Goal: Use online tool/utility: Utilize a website feature to perform a specific function

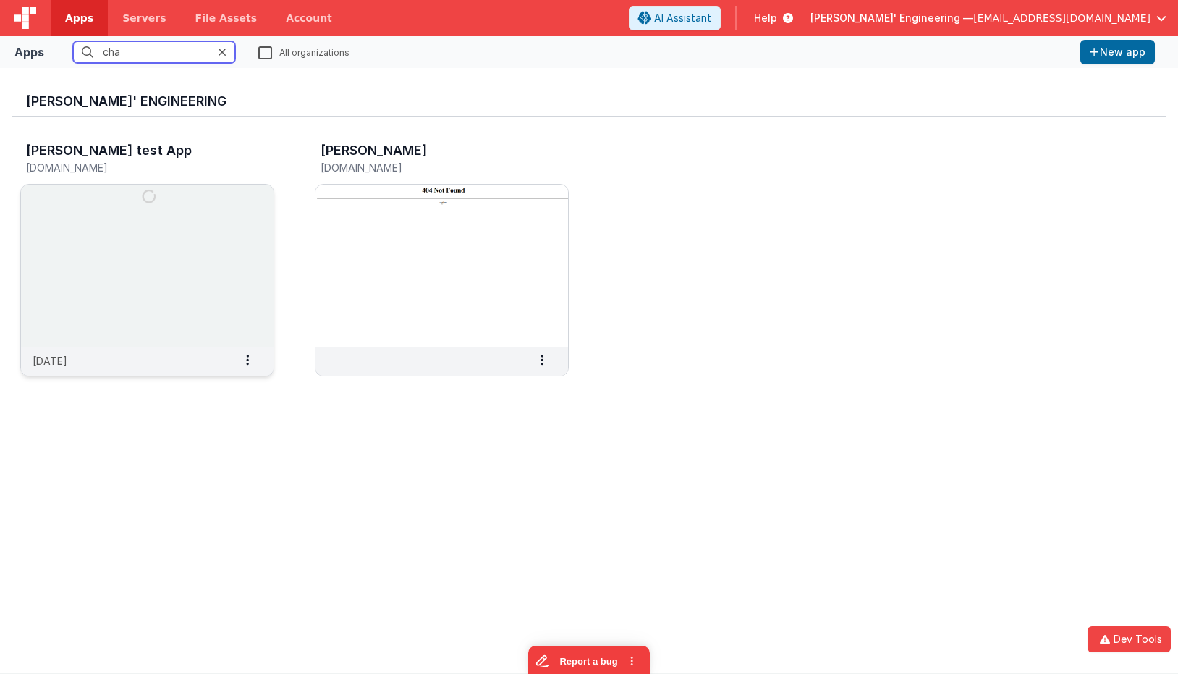
type input "cha"
click at [94, 233] on img at bounding box center [147, 266] width 253 height 162
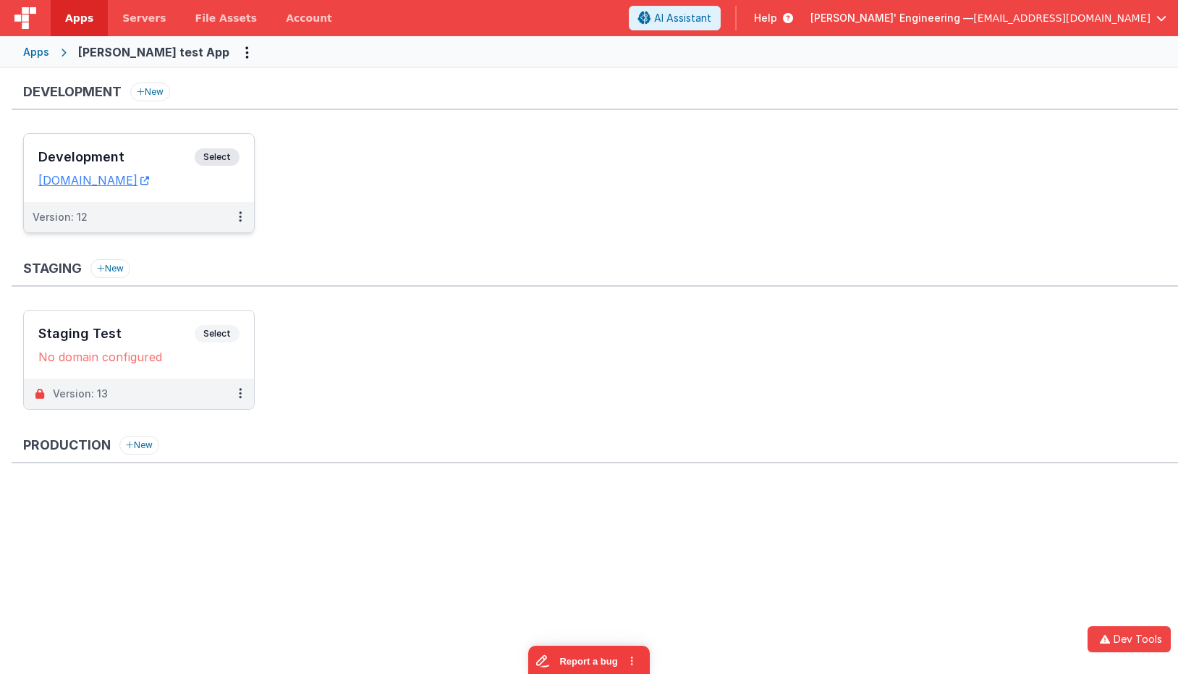
click at [181, 149] on div "Development Select" at bounding box center [138, 160] width 201 height 25
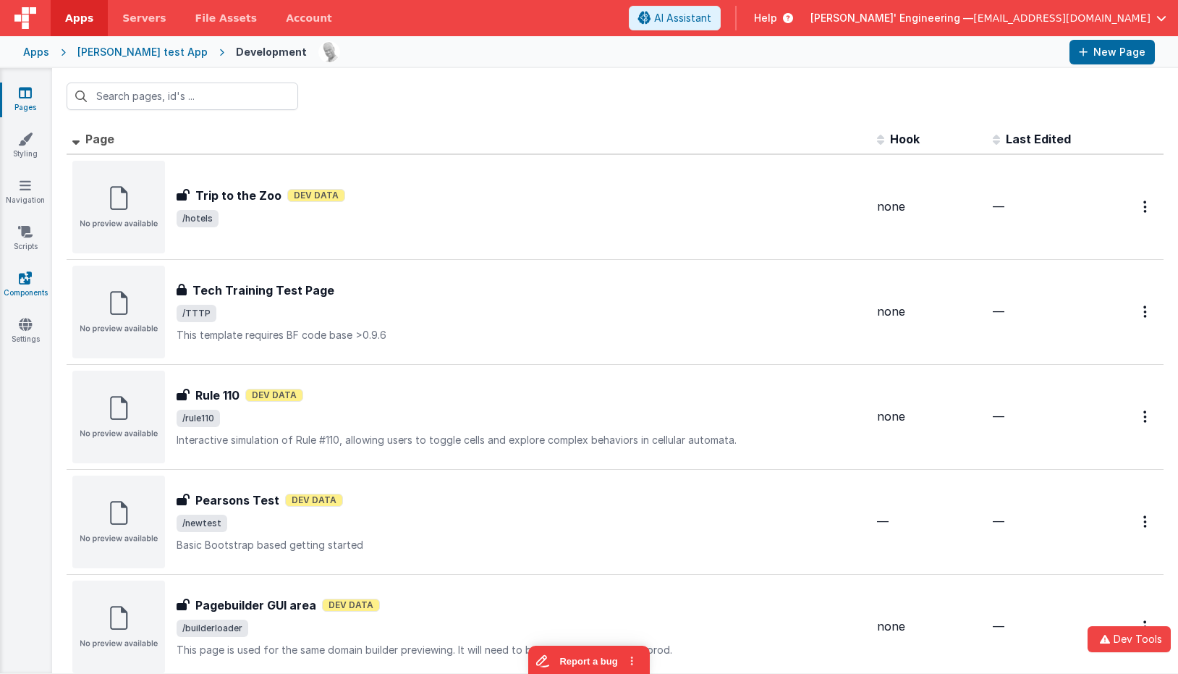
click at [25, 288] on link "Components" at bounding box center [25, 285] width 52 height 29
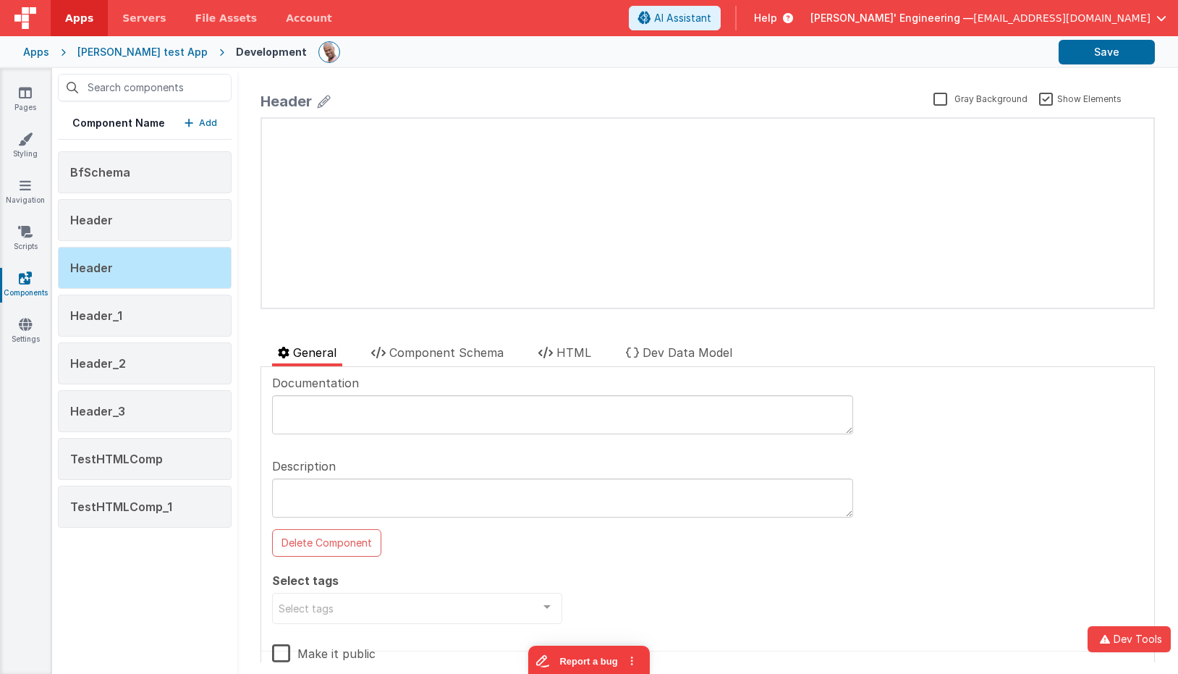
click at [206, 121] on p "Add" at bounding box center [208, 123] width 18 height 14
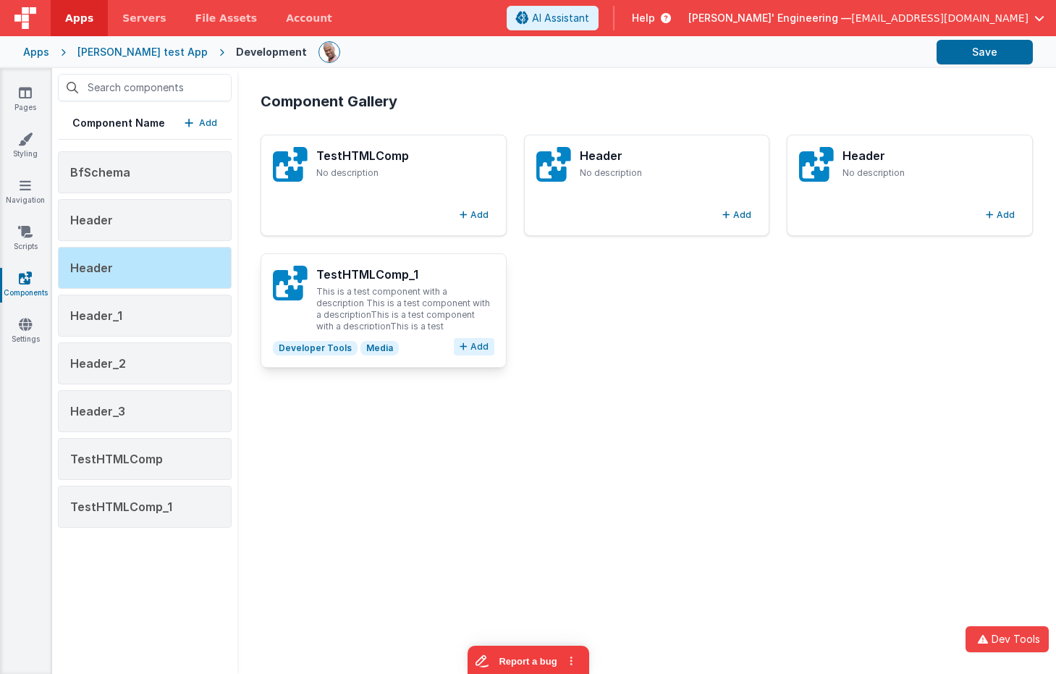
click at [478, 348] on button "Add" at bounding box center [474, 346] width 41 height 17
type textarea "This is a test component with a description This is a test component with a des…"
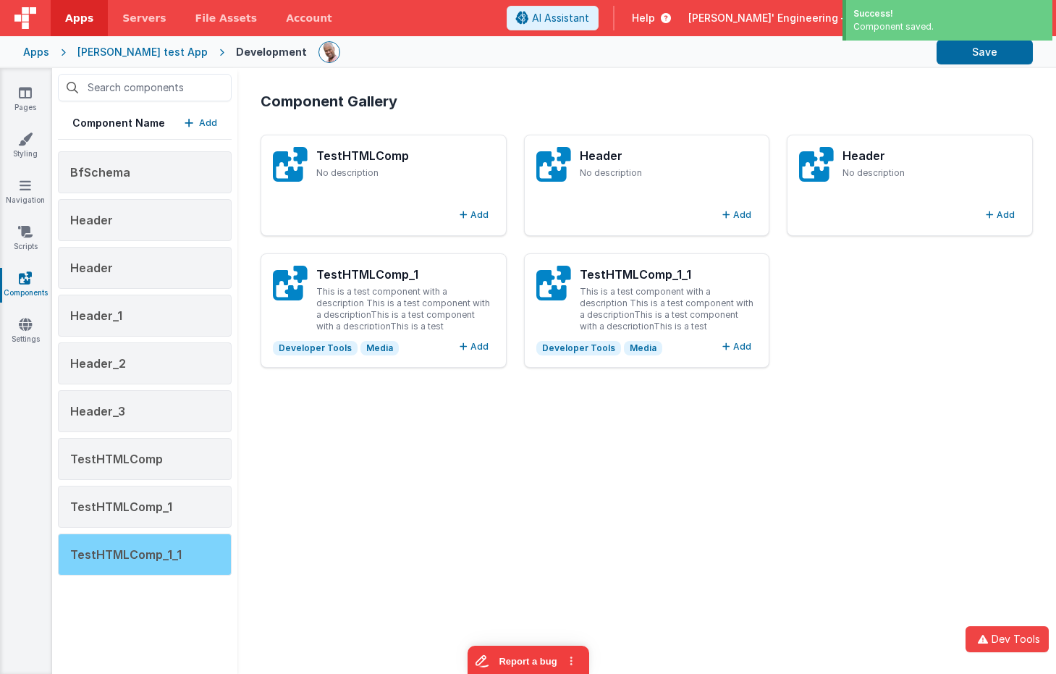
click at [138, 564] on div "TestHTMLComp_1_1" at bounding box center [145, 554] width 174 height 42
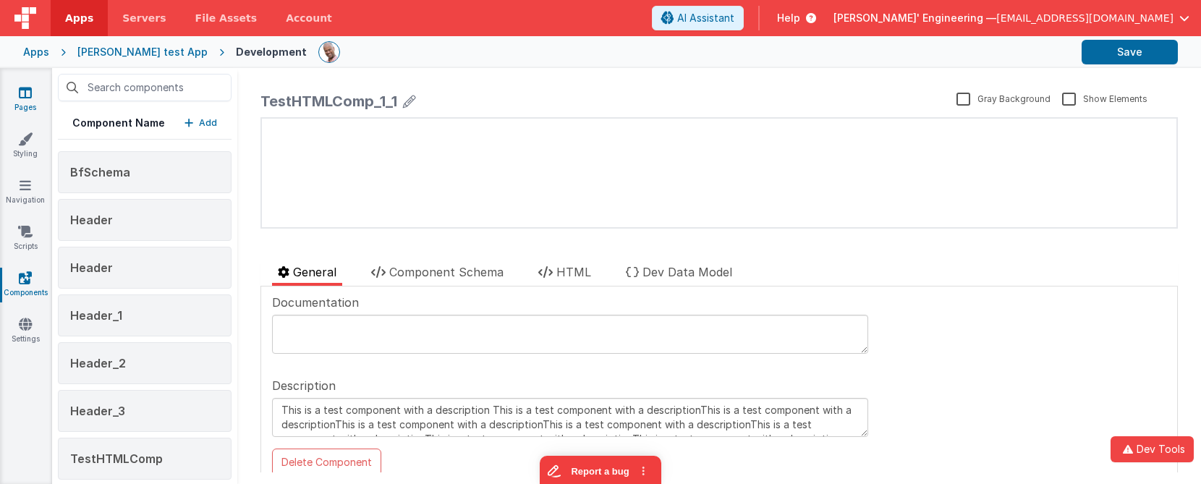
click at [25, 97] on icon at bounding box center [25, 92] width 13 height 14
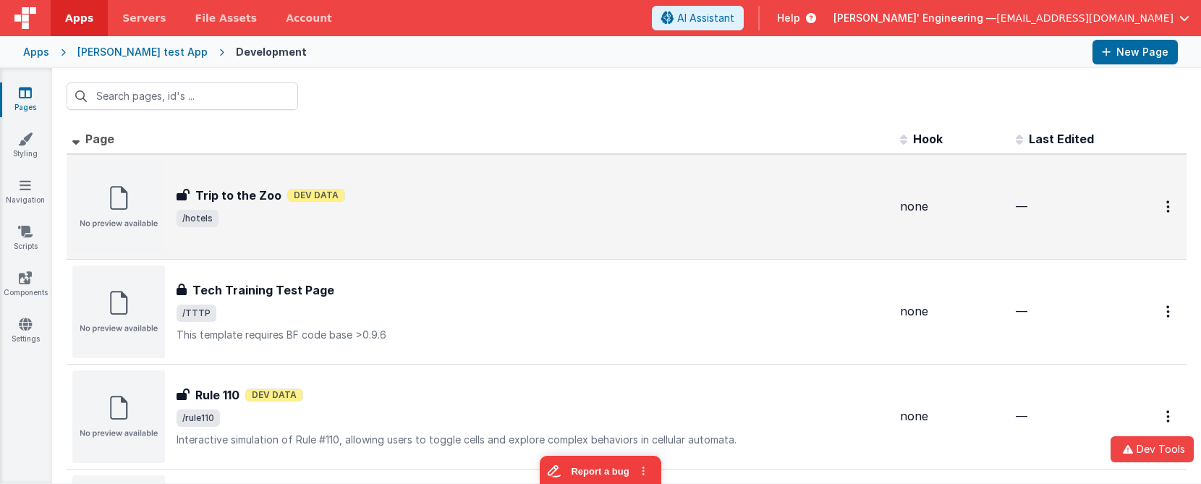
click at [221, 172] on div "Trip to the Zoo Trip to the Zoo Dev Data /hotels" at bounding box center [480, 207] width 816 height 93
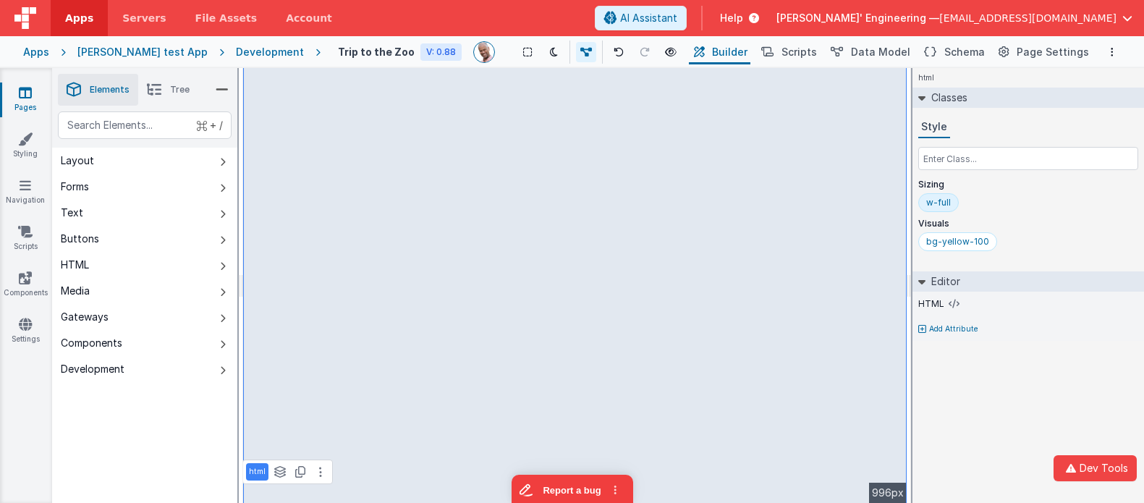
drag, startPoint x: 1057, startPoint y: 409, endPoint x: 997, endPoint y: 404, distance: 60.3
click at [1057, 409] on div "html Classes Style Sizing w-full Visuals bg-yellow-100 Editor HTML Add Attribut…" at bounding box center [1028, 285] width 232 height 435
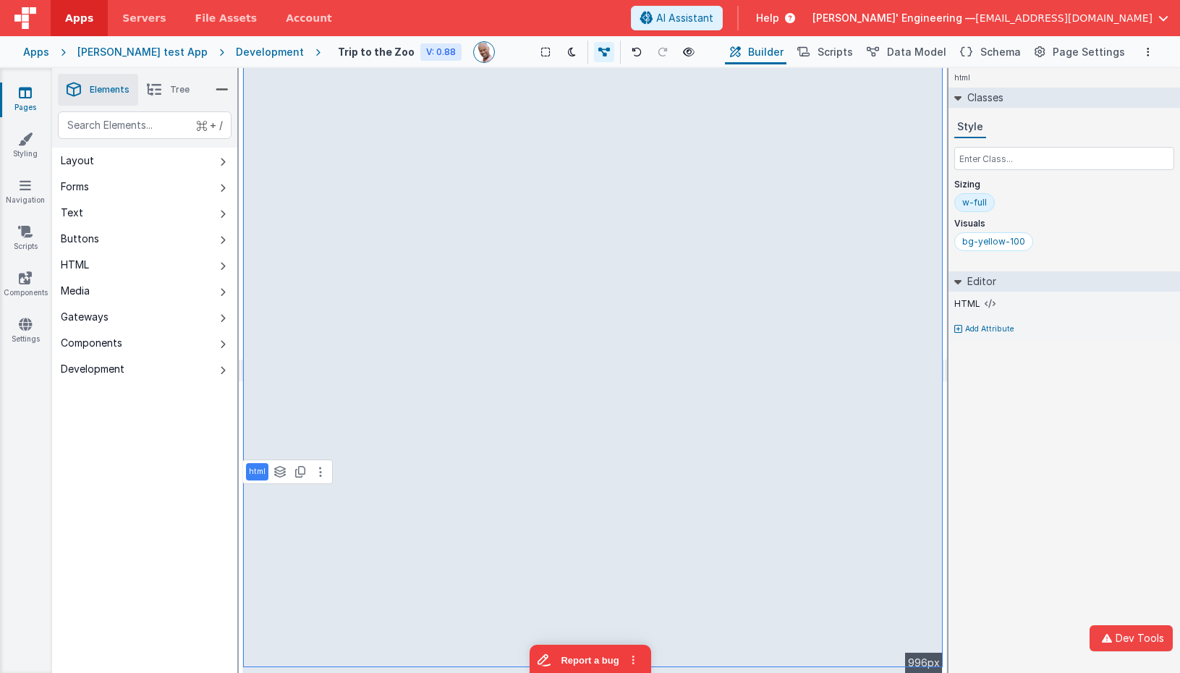
click at [236, 49] on div "Development" at bounding box center [270, 52] width 68 height 14
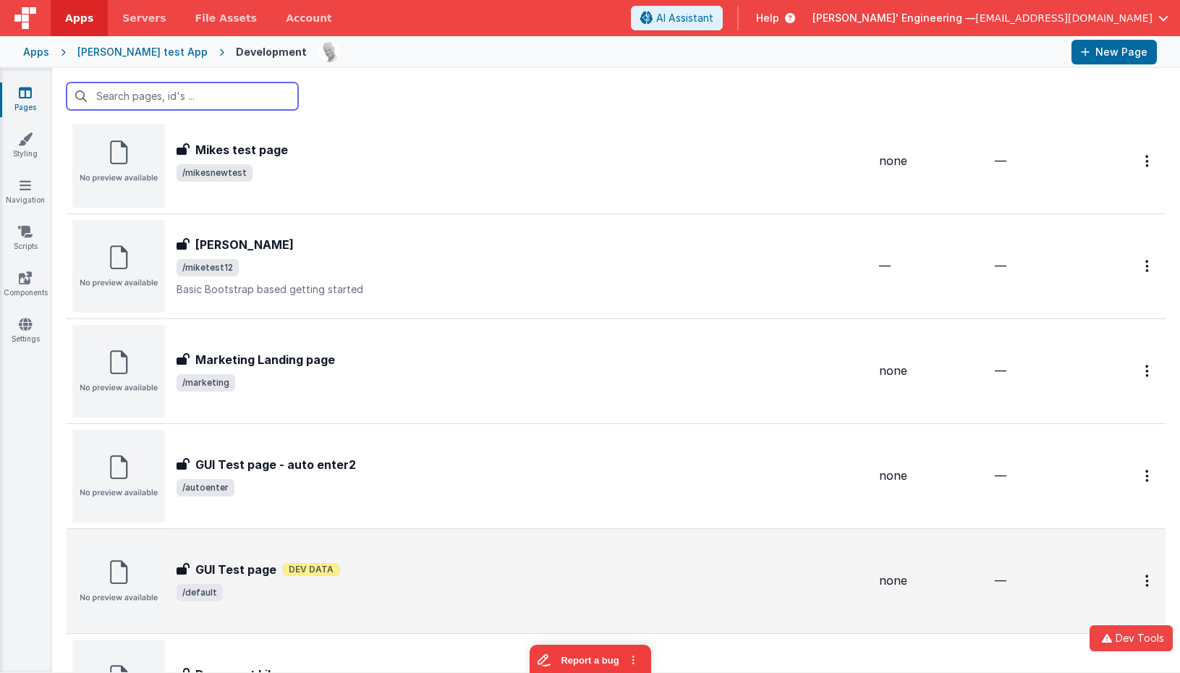
scroll to position [573, 0]
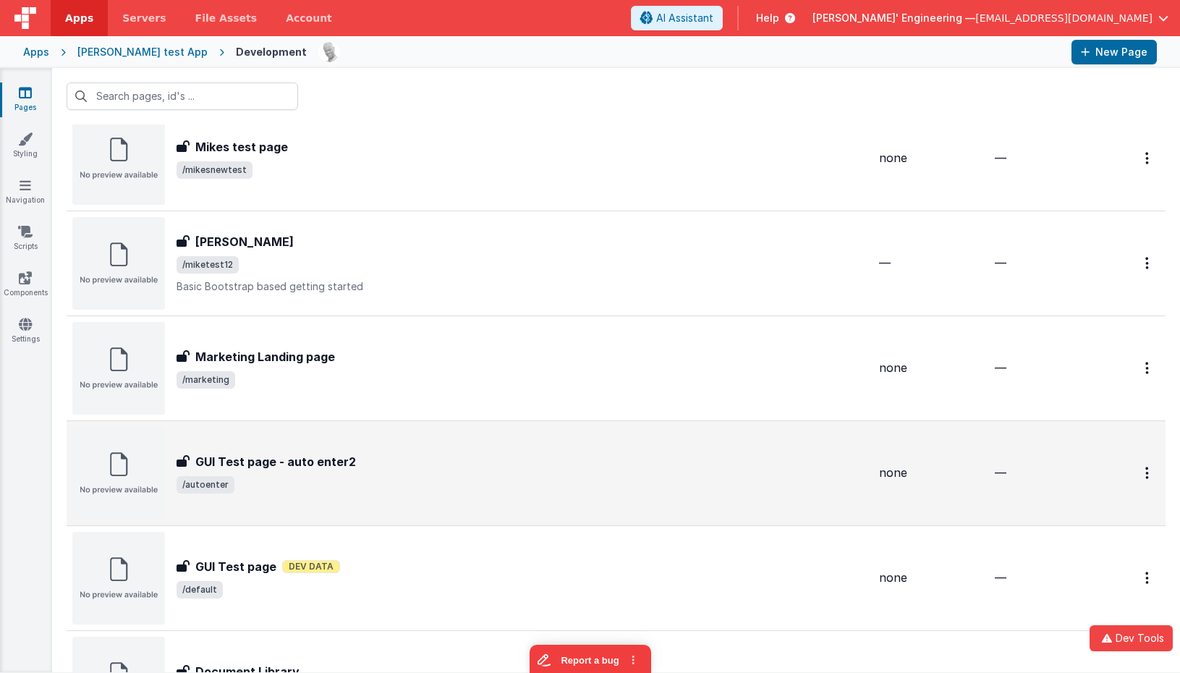
click at [409, 461] on div "GUI Test page - auto enter2" at bounding box center [522, 461] width 691 height 17
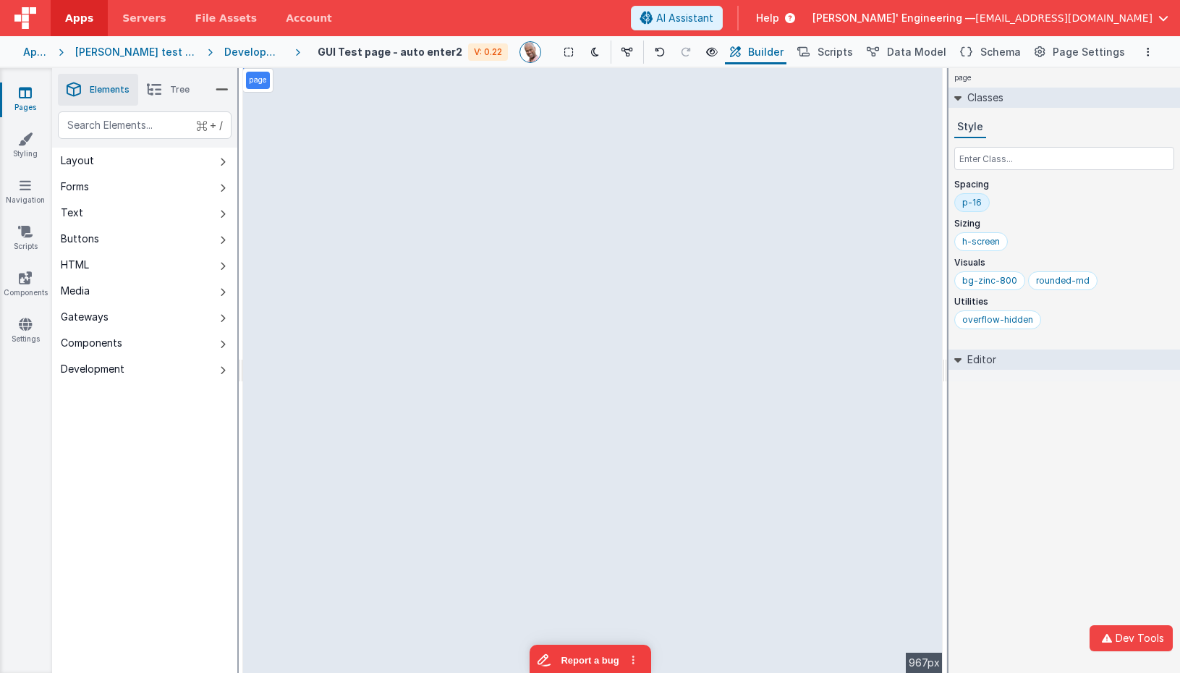
drag, startPoint x: 567, startPoint y: 337, endPoint x: 461, endPoint y: 270, distance: 125.9
click at [562, 334] on div "page --> 967px" at bounding box center [593, 370] width 700 height 605
click at [165, 94] on li "Tree" at bounding box center [168, 90] width 60 height 32
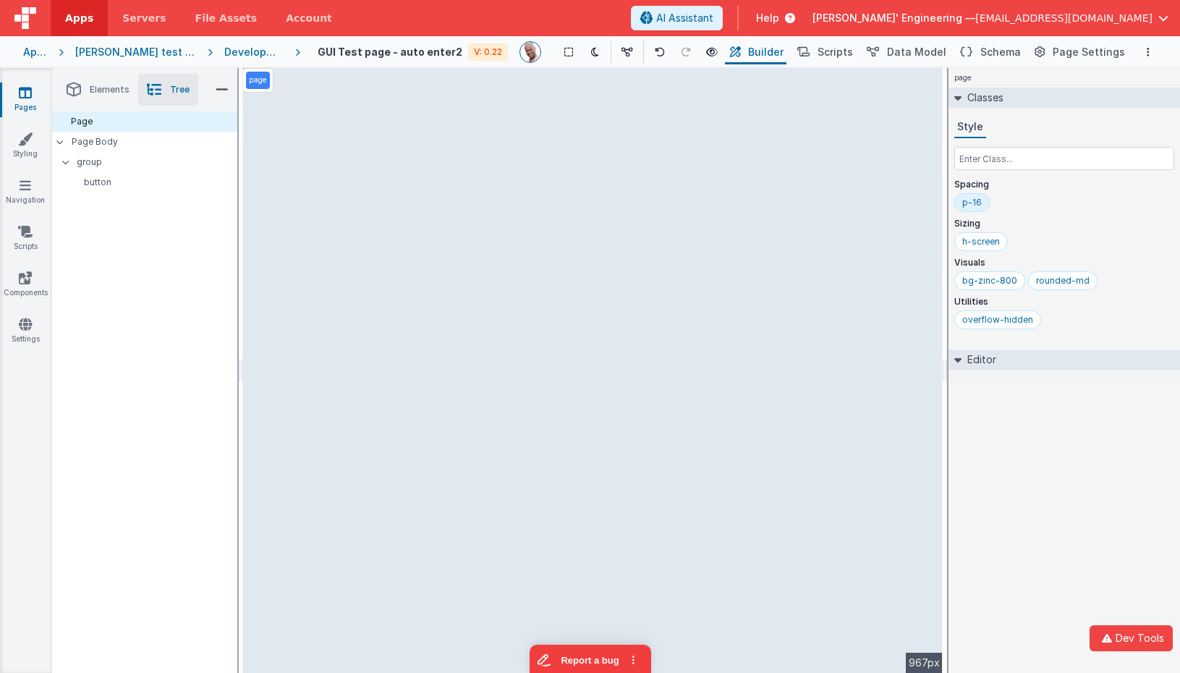
drag, startPoint x: 557, startPoint y: 295, endPoint x: 560, endPoint y: 304, distance: 9.2
click at [557, 296] on div "page --> 967px" at bounding box center [593, 370] width 700 height 605
drag, startPoint x: 561, startPoint y: 305, endPoint x: 486, endPoint y: 242, distance: 98.0
click at [559, 305] on div "page --> 967px" at bounding box center [593, 370] width 700 height 605
drag, startPoint x: 391, startPoint y: 189, endPoint x: 252, endPoint y: 121, distance: 154.7
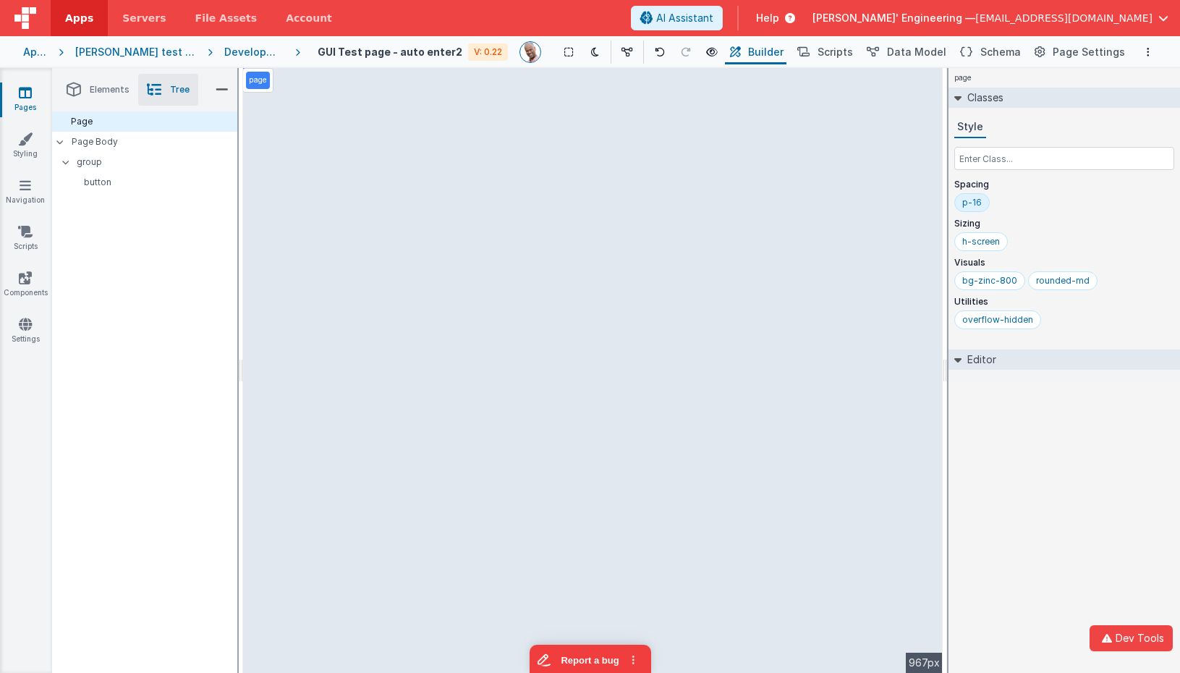
click at [379, 186] on div "page --> 967px" at bounding box center [593, 370] width 700 height 605
drag, startPoint x: 246, startPoint y: 51, endPoint x: 240, endPoint y: 56, distance: 7.7
click at [245, 51] on div "Development" at bounding box center [253, 52] width 59 height 14
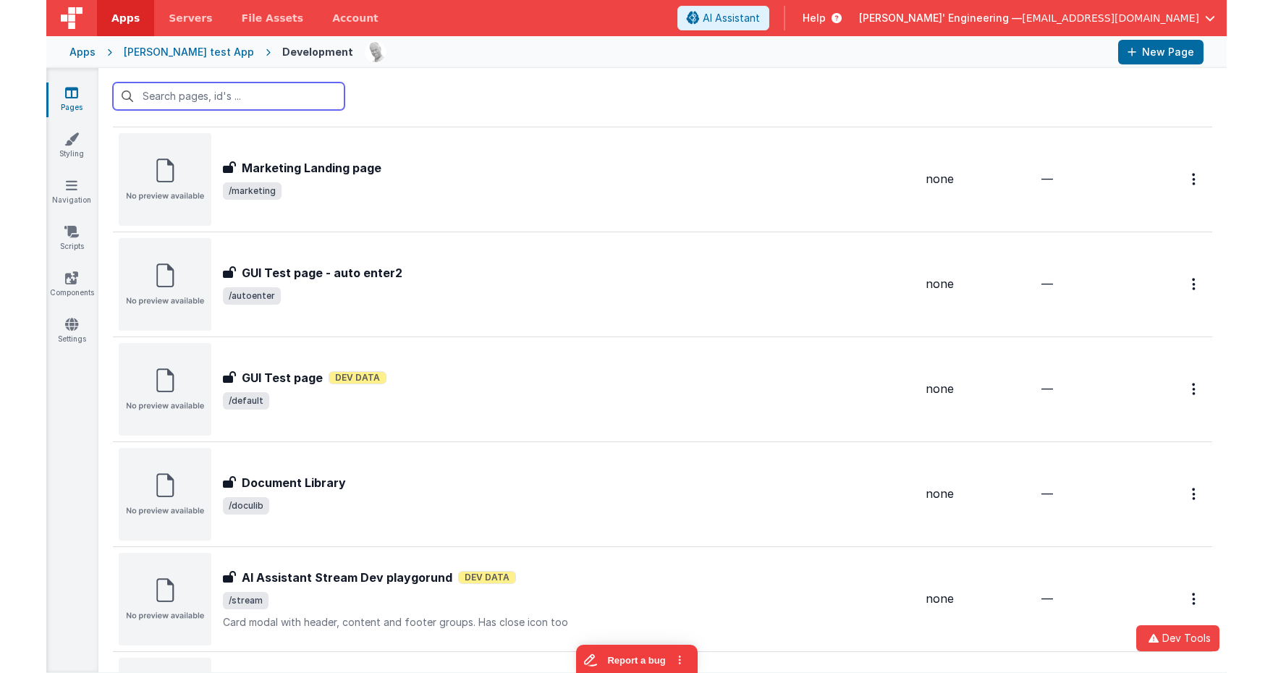
scroll to position [916, 0]
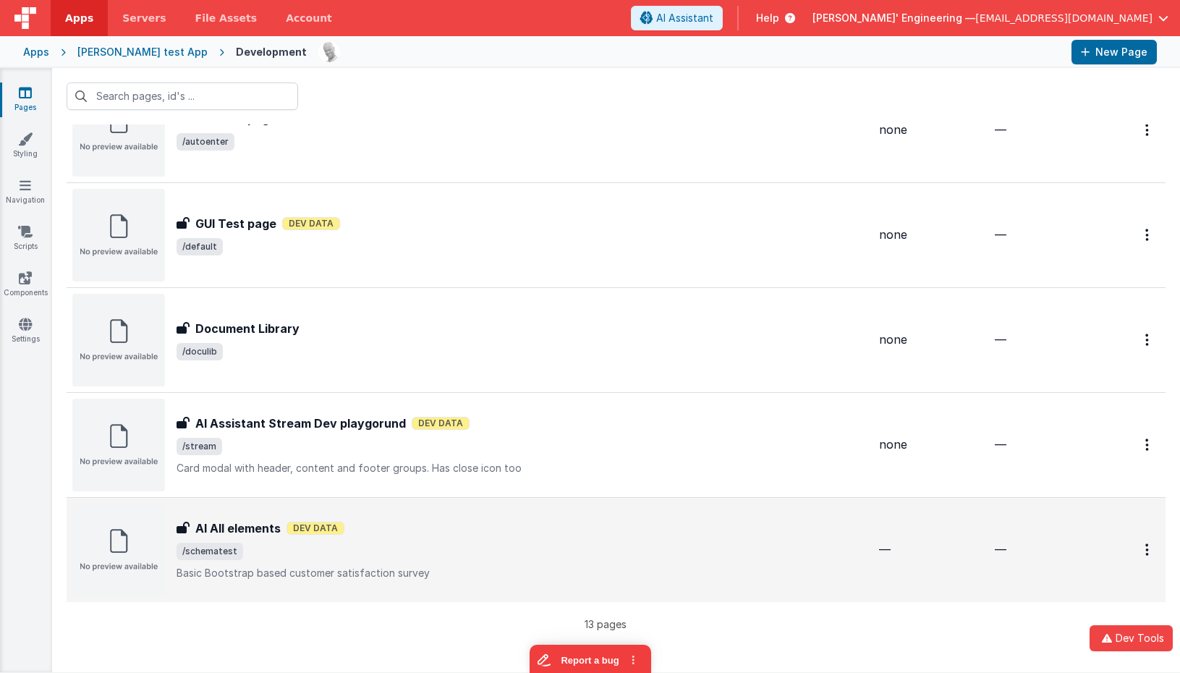
click at [253, 545] on span "/schematest" at bounding box center [522, 551] width 691 height 17
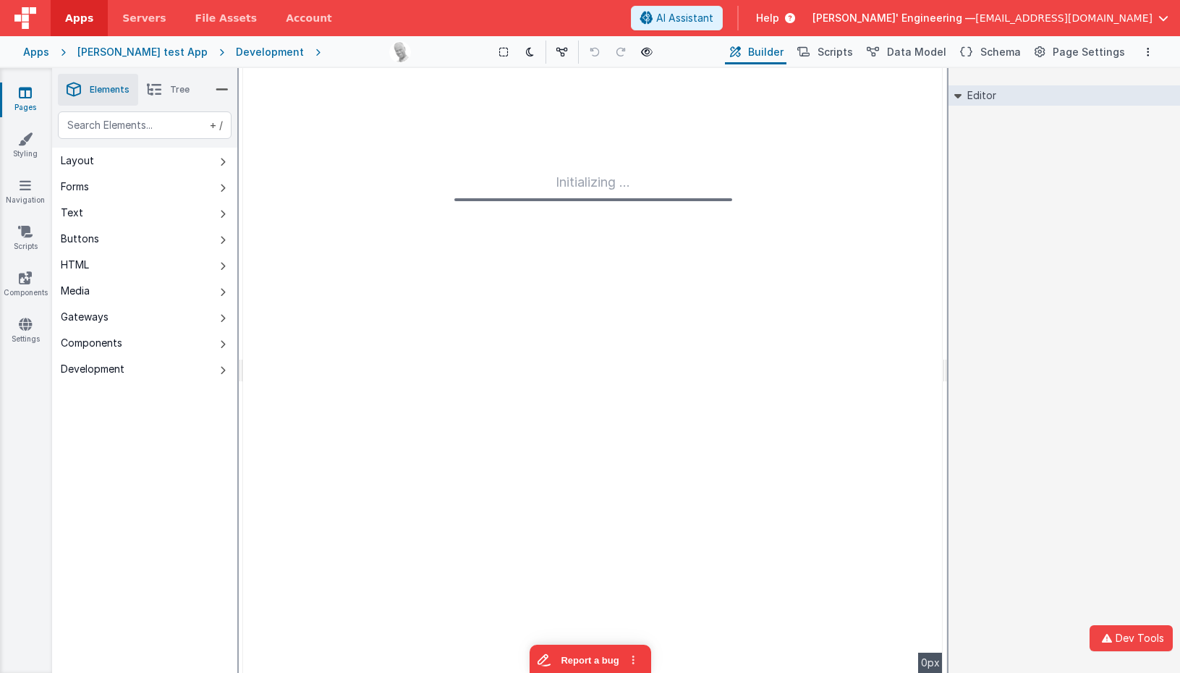
click at [239, 546] on div at bounding box center [239, 370] width 0 height 605
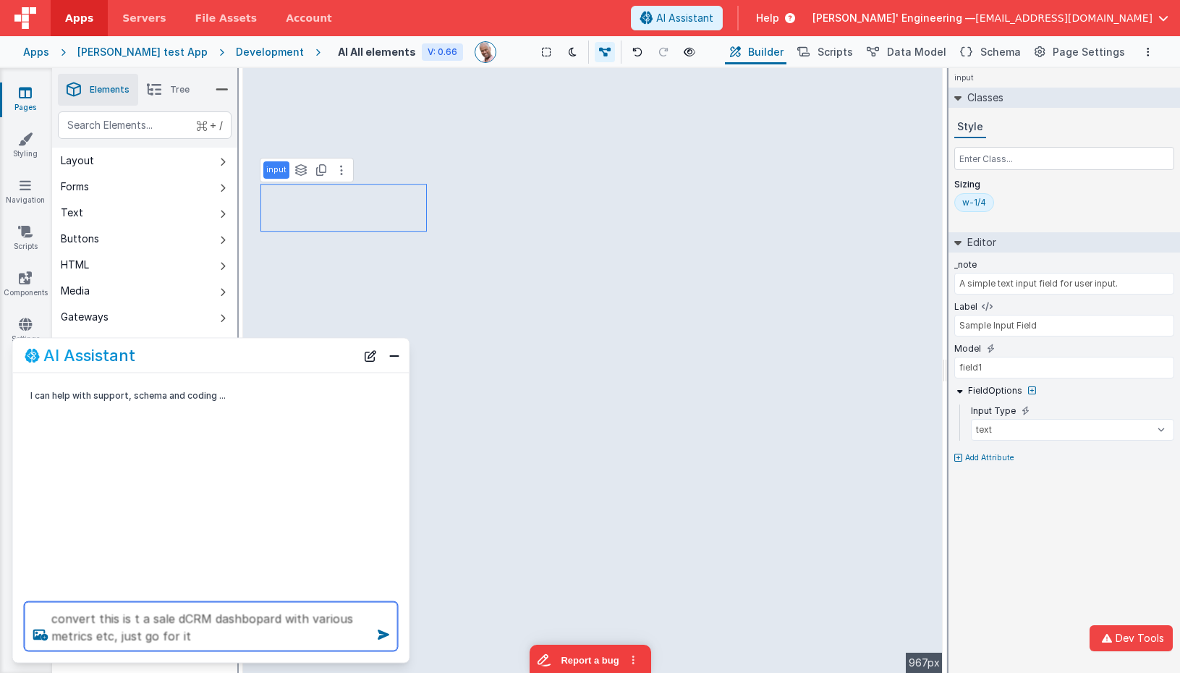
type textarea "convert this is t a sale dCRM dashbopard with various metrics etc, just go for …"
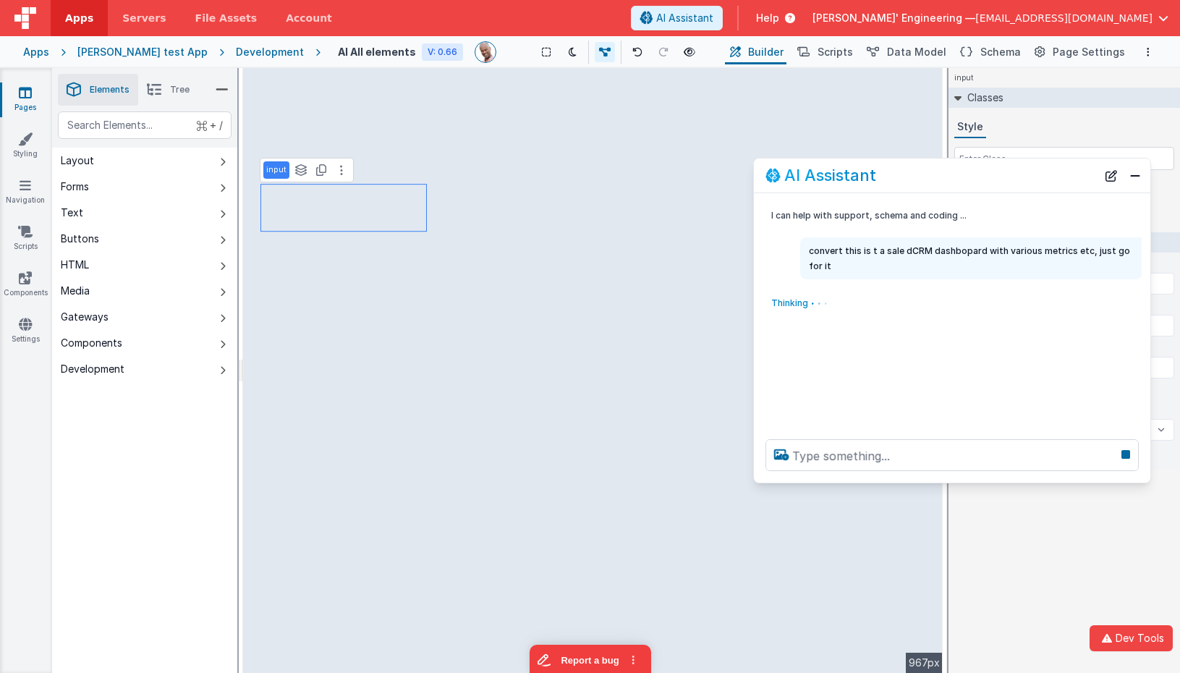
drag, startPoint x: 261, startPoint y: 346, endPoint x: 982, endPoint y: 173, distance: 741.9
click at [982, 173] on div "AI Assistant" at bounding box center [931, 174] width 331 height 17
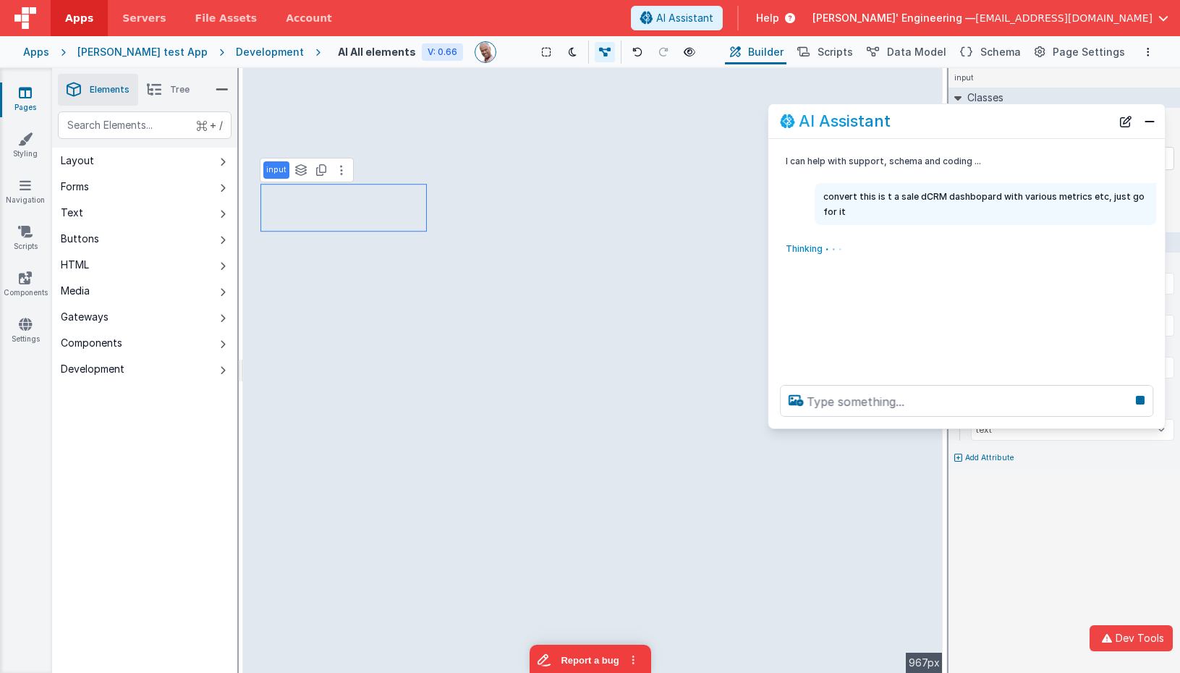
drag, startPoint x: 988, startPoint y: 179, endPoint x: 1002, endPoint y: 276, distance: 98.6
click at [1004, 125] on div "AI Assistant" at bounding box center [945, 120] width 331 height 17
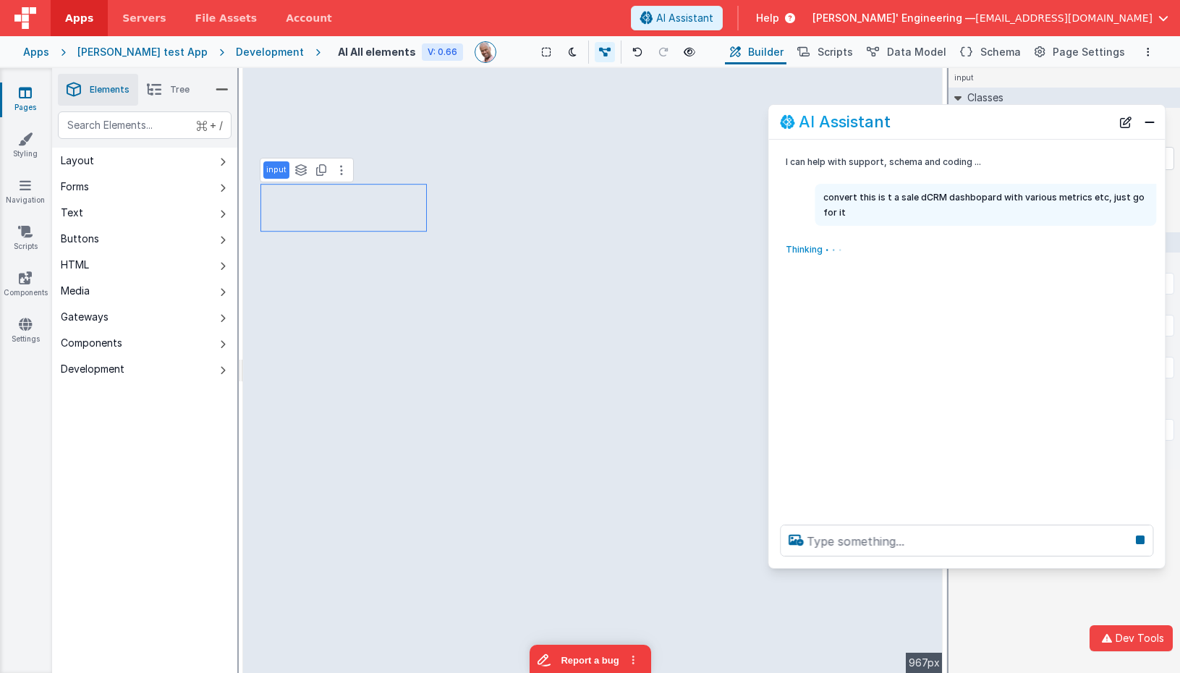
drag, startPoint x: 973, startPoint y: 423, endPoint x: 956, endPoint y: 529, distance: 107.0
click at [966, 563] on div at bounding box center [966, 540] width 397 height 55
click at [891, 256] on div "Thinking . . ." at bounding box center [948, 247] width 342 height 27
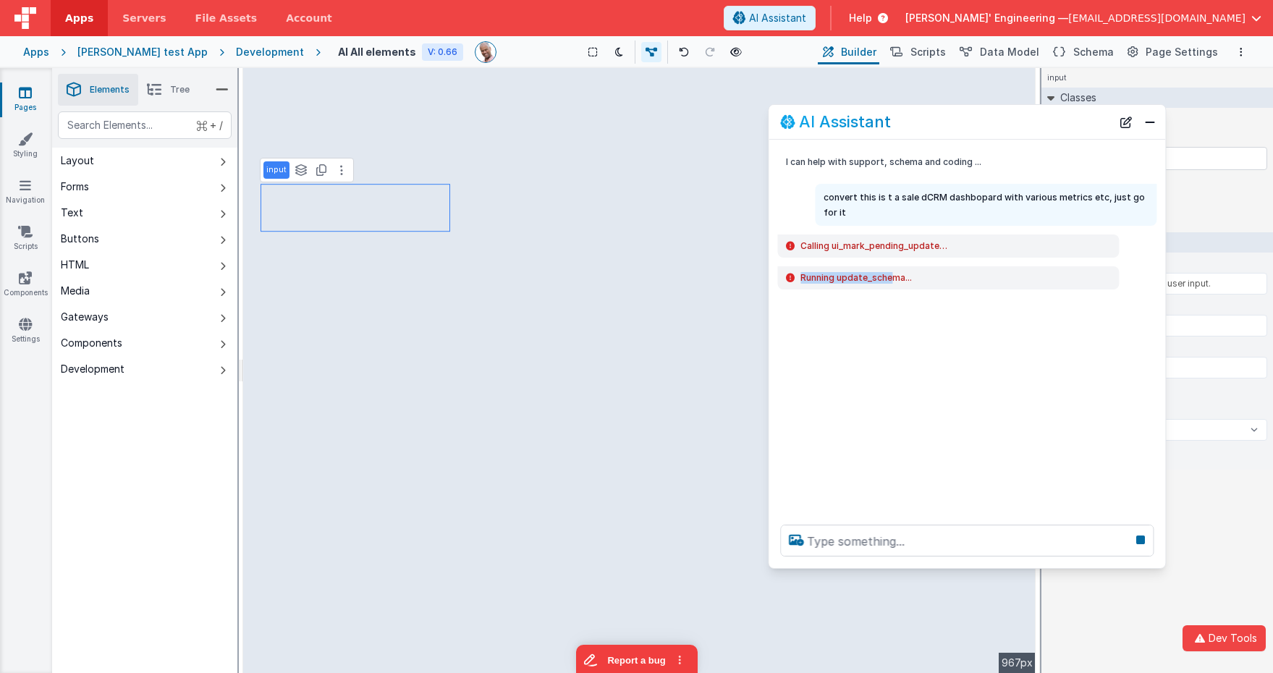
drag, startPoint x: 889, startPoint y: 280, endPoint x: 816, endPoint y: 301, distance: 76.7
click at [793, 281] on div "Running update_schema..." at bounding box center [948, 278] width 324 height 12
click at [822, 317] on div "I can help with support, schema and coding ... convert this is t a sale dCRM da…" at bounding box center [966, 326] width 397 height 373
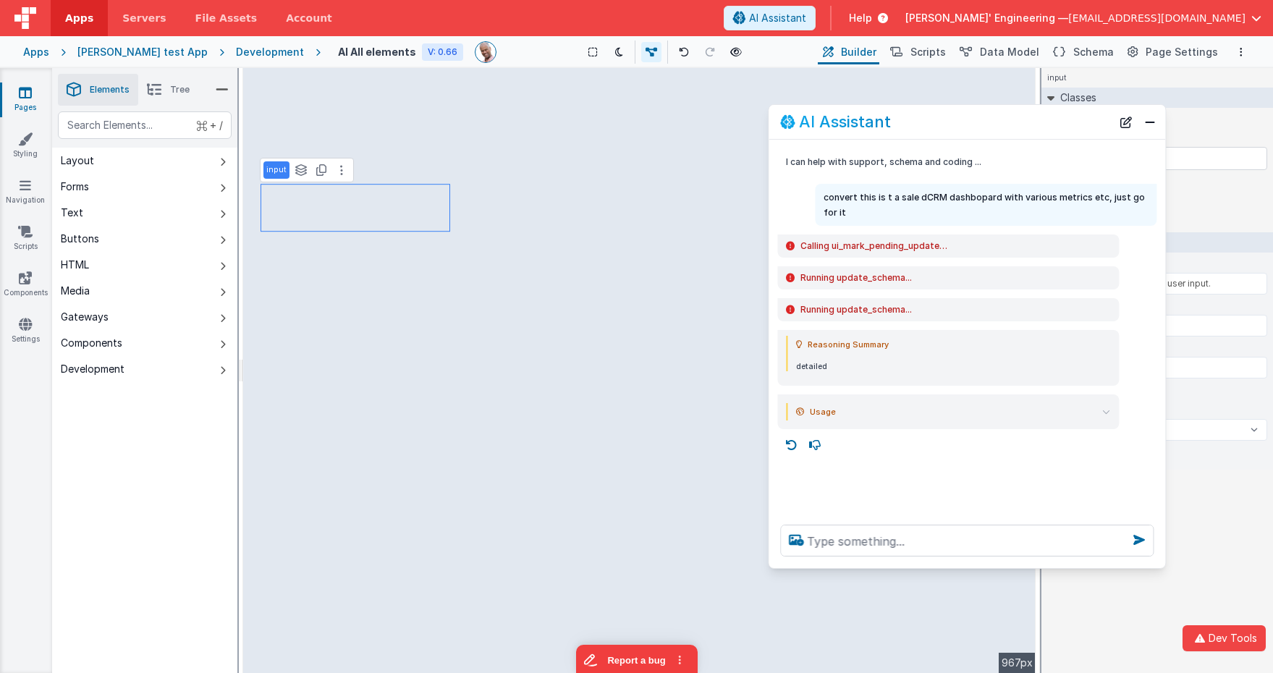
click at [1143, 122] on button "Close" at bounding box center [1149, 122] width 19 height 20
